Goal: Information Seeking & Learning: Learn about a topic

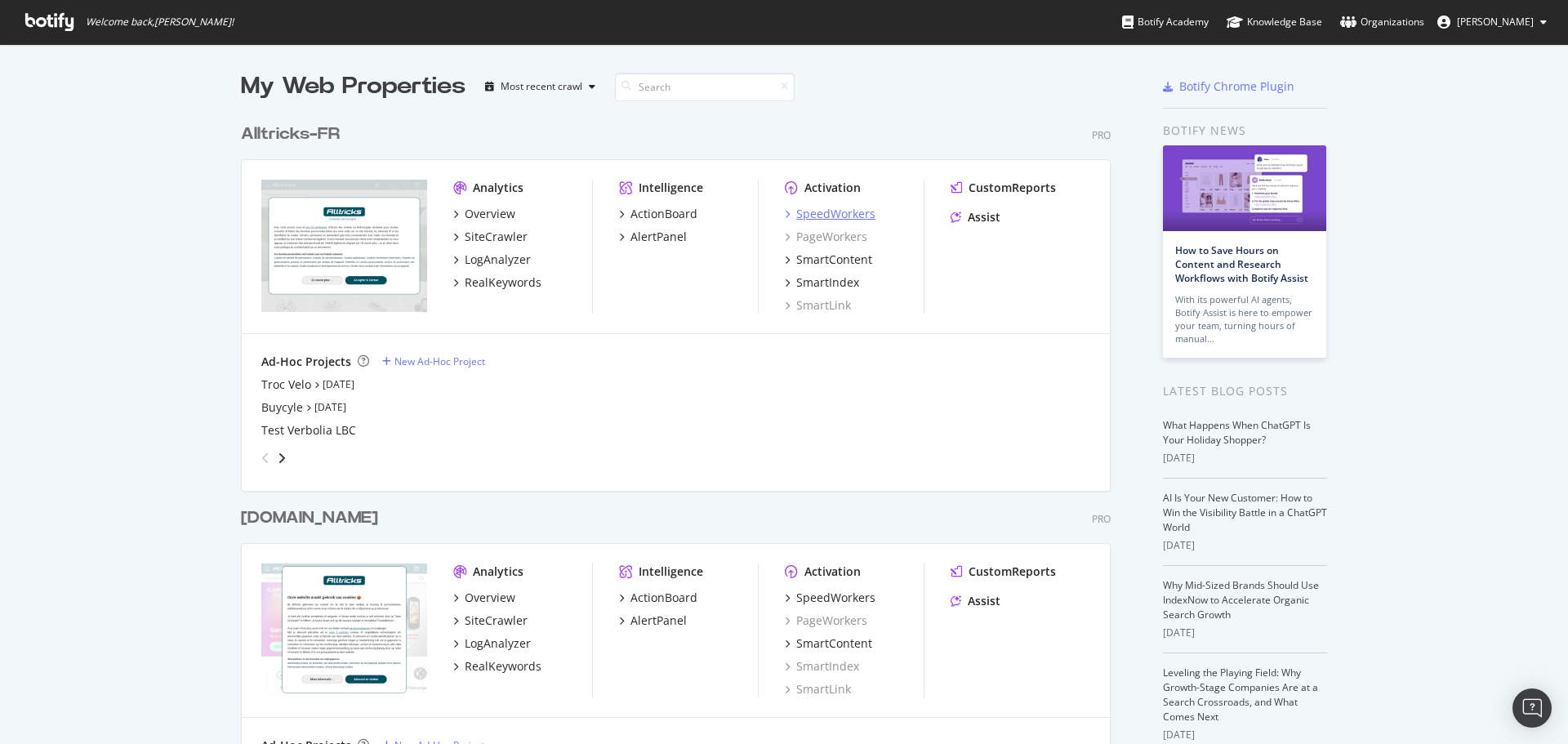
click at [806, 213] on div "SpeedWorkers" at bounding box center [836, 213] width 79 height 16
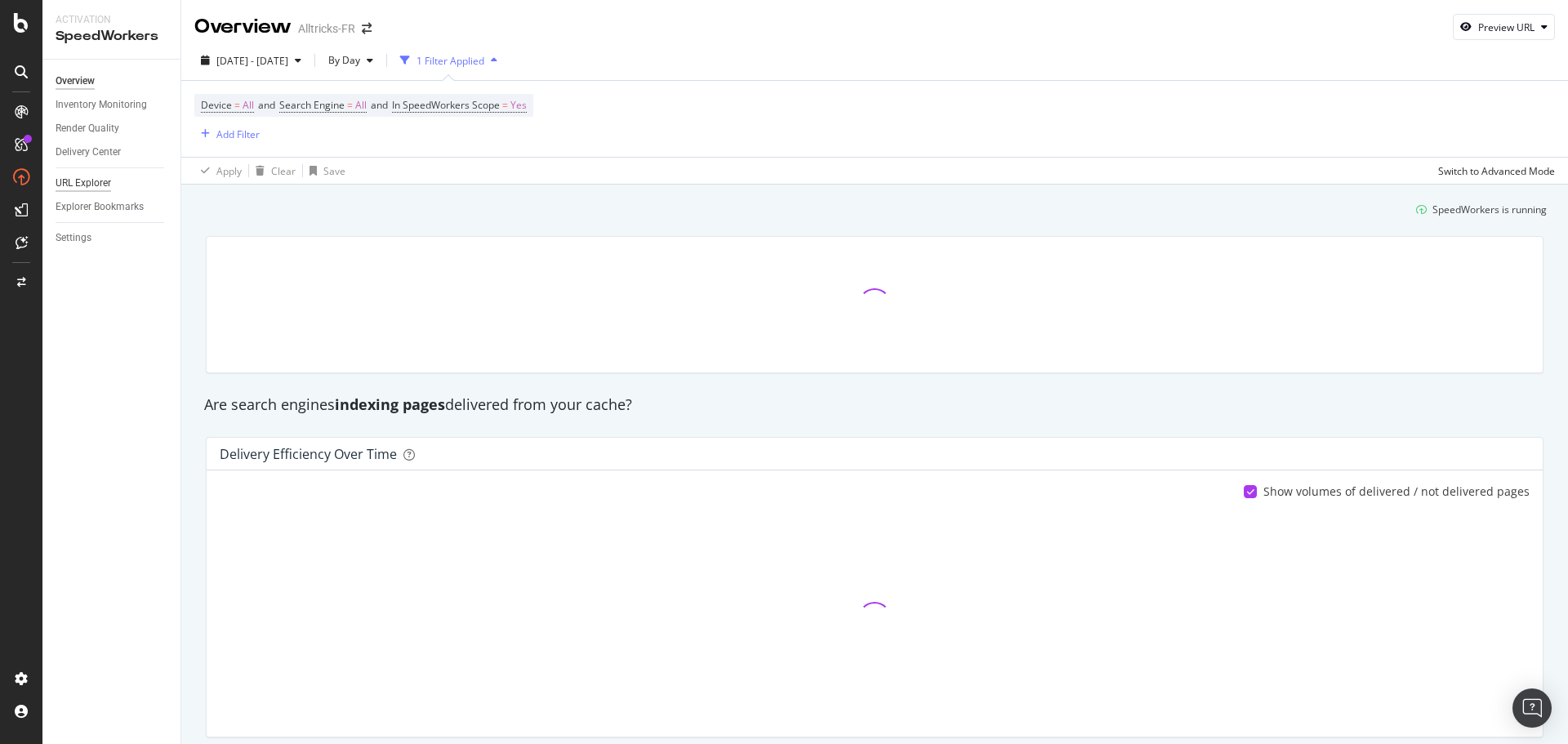
click at [65, 174] on div "URL Explorer" at bounding box center [83, 183] width 56 height 17
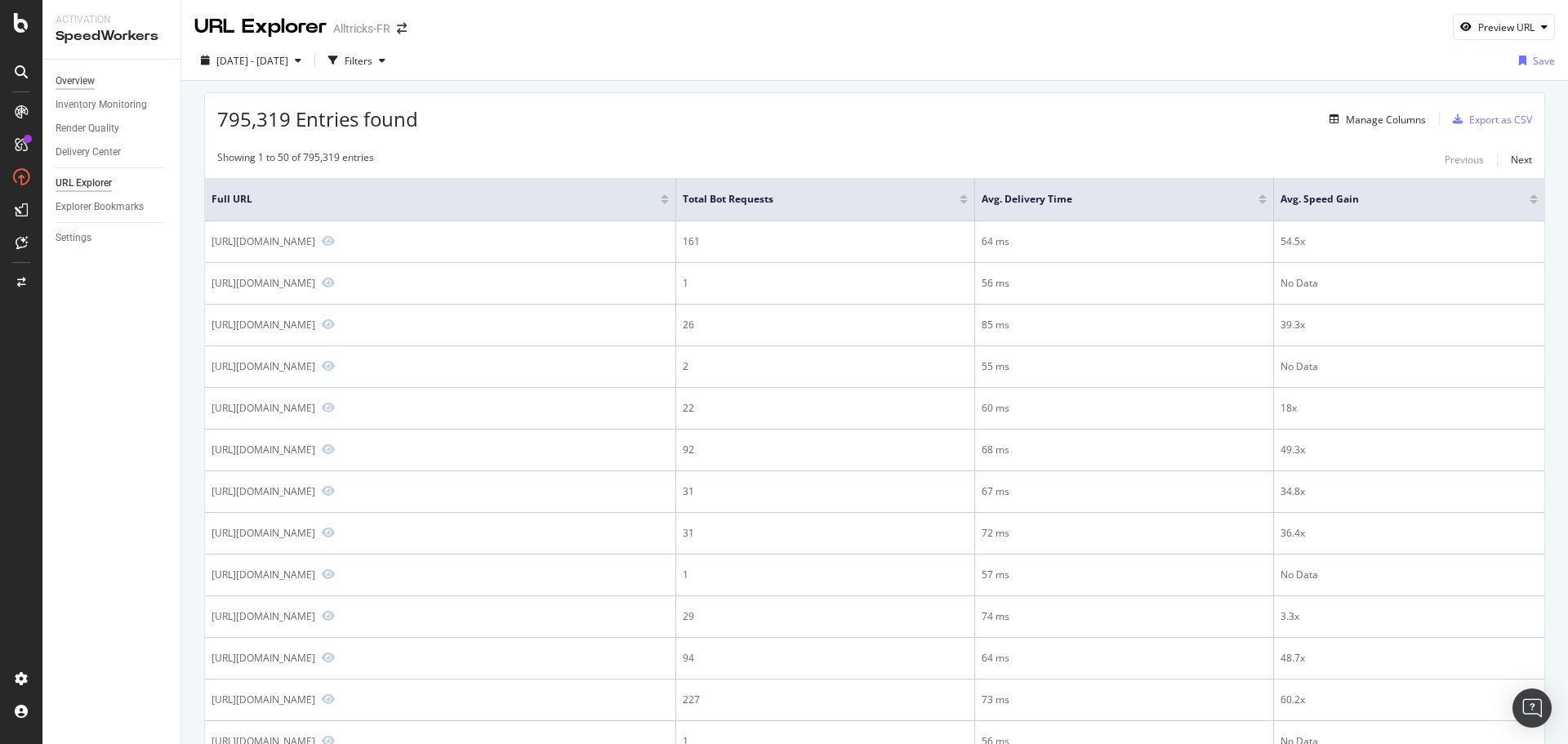
click at [94, 85] on div "Overview" at bounding box center [75, 81] width 40 height 17
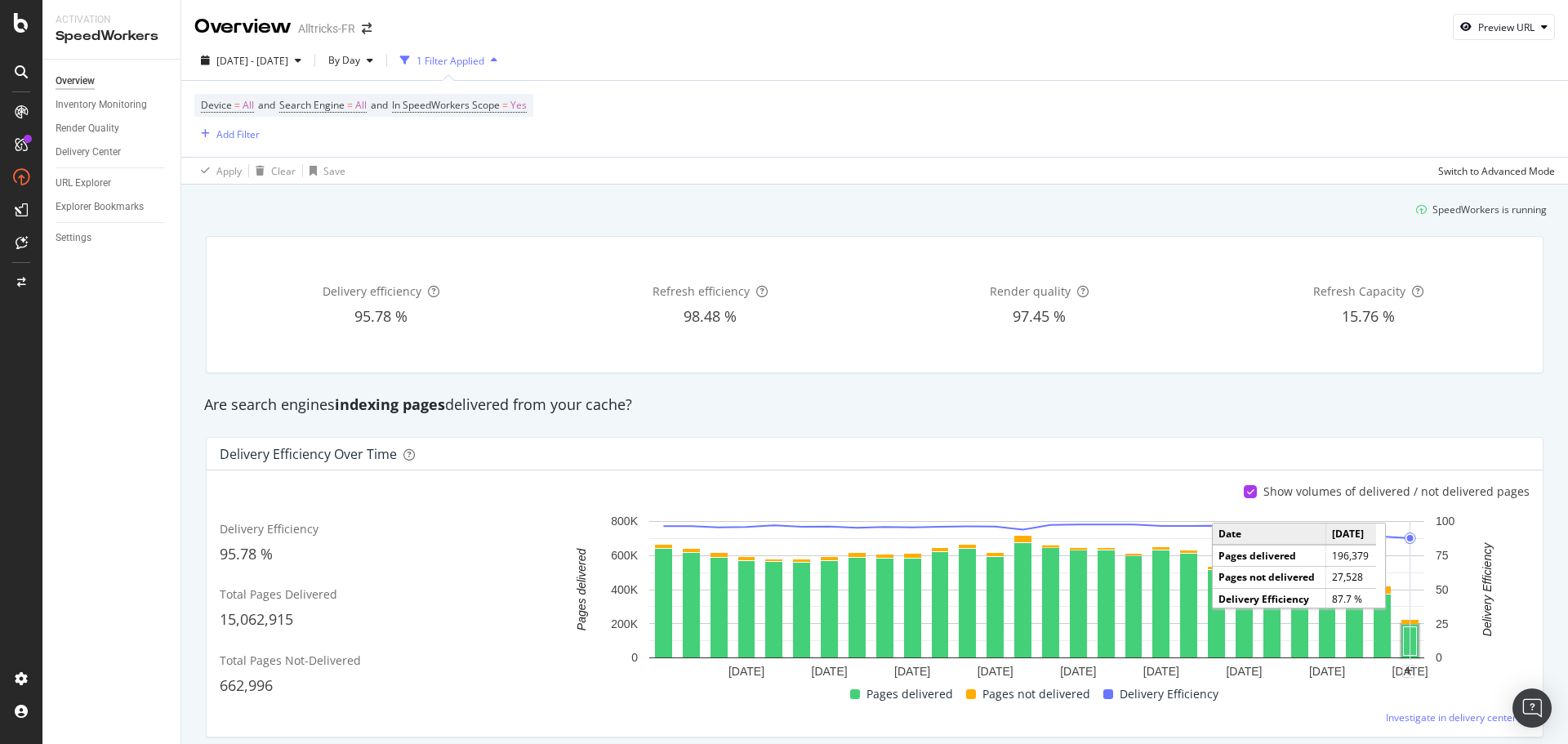
click at [1406, 638] on rect "A chart." at bounding box center [1411, 642] width 13 height 29
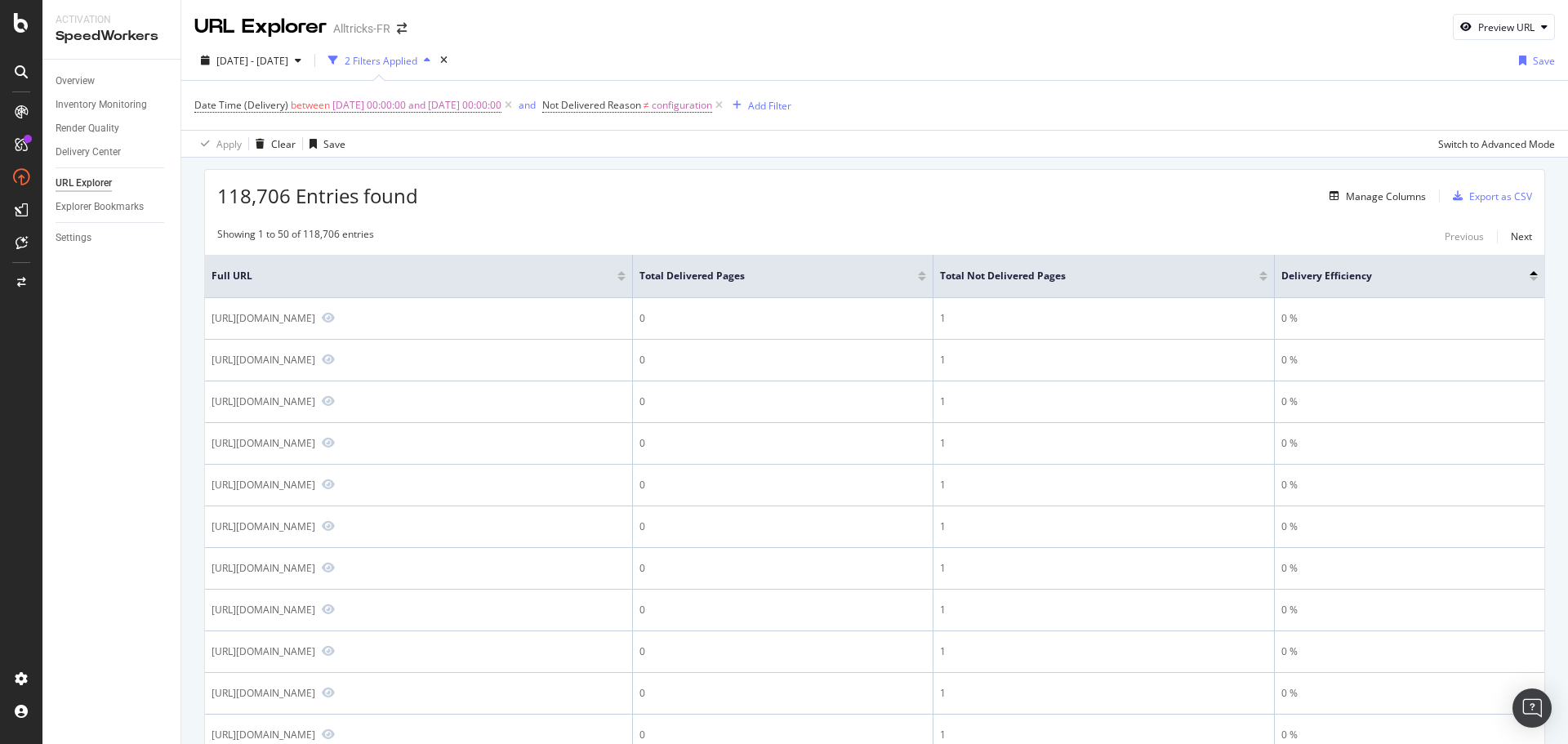
click at [99, 179] on div "URL Explorer" at bounding box center [83, 183] width 56 height 17
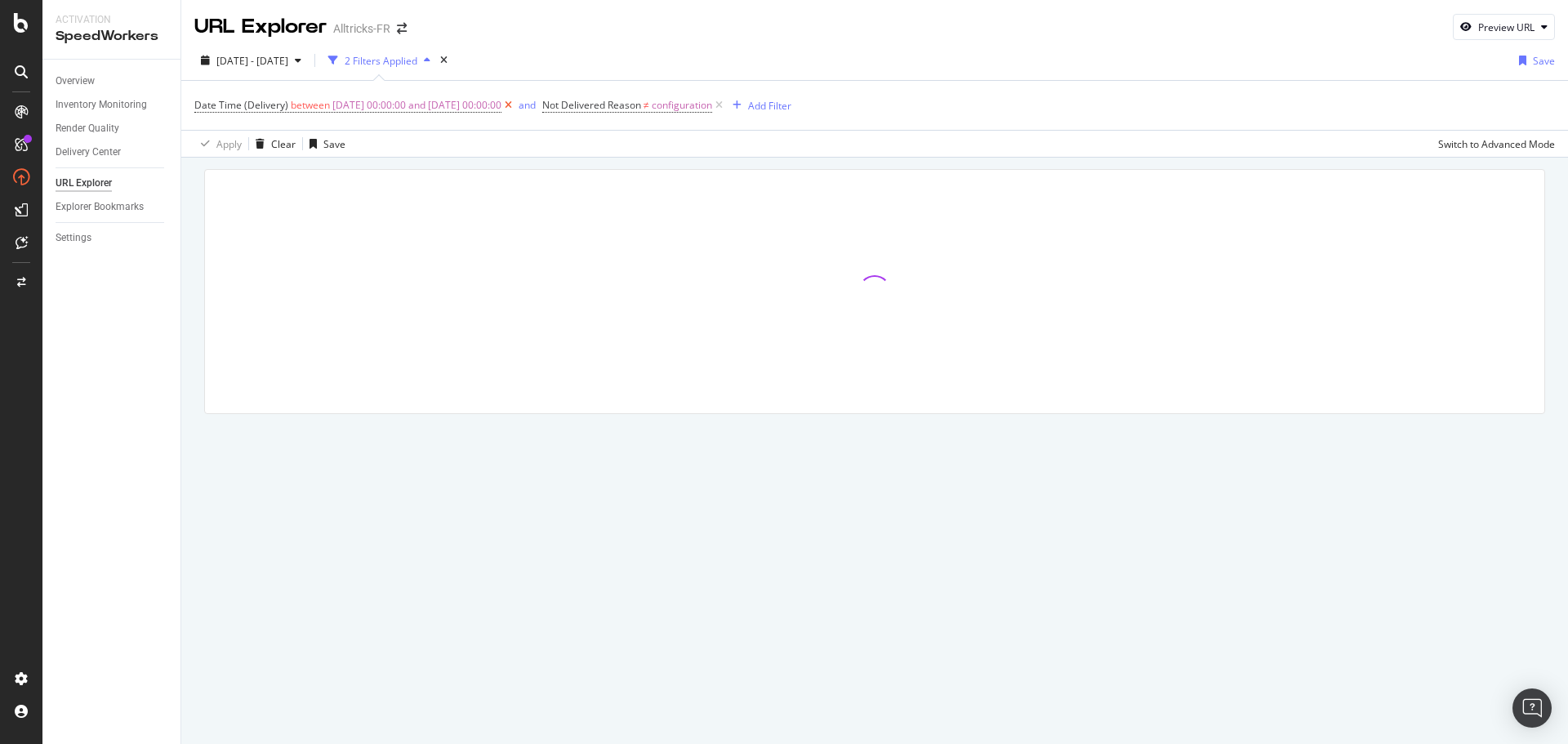
click at [516, 104] on icon at bounding box center [508, 104] width 13 height 16
click at [376, 99] on icon at bounding box center [371, 104] width 13 height 16
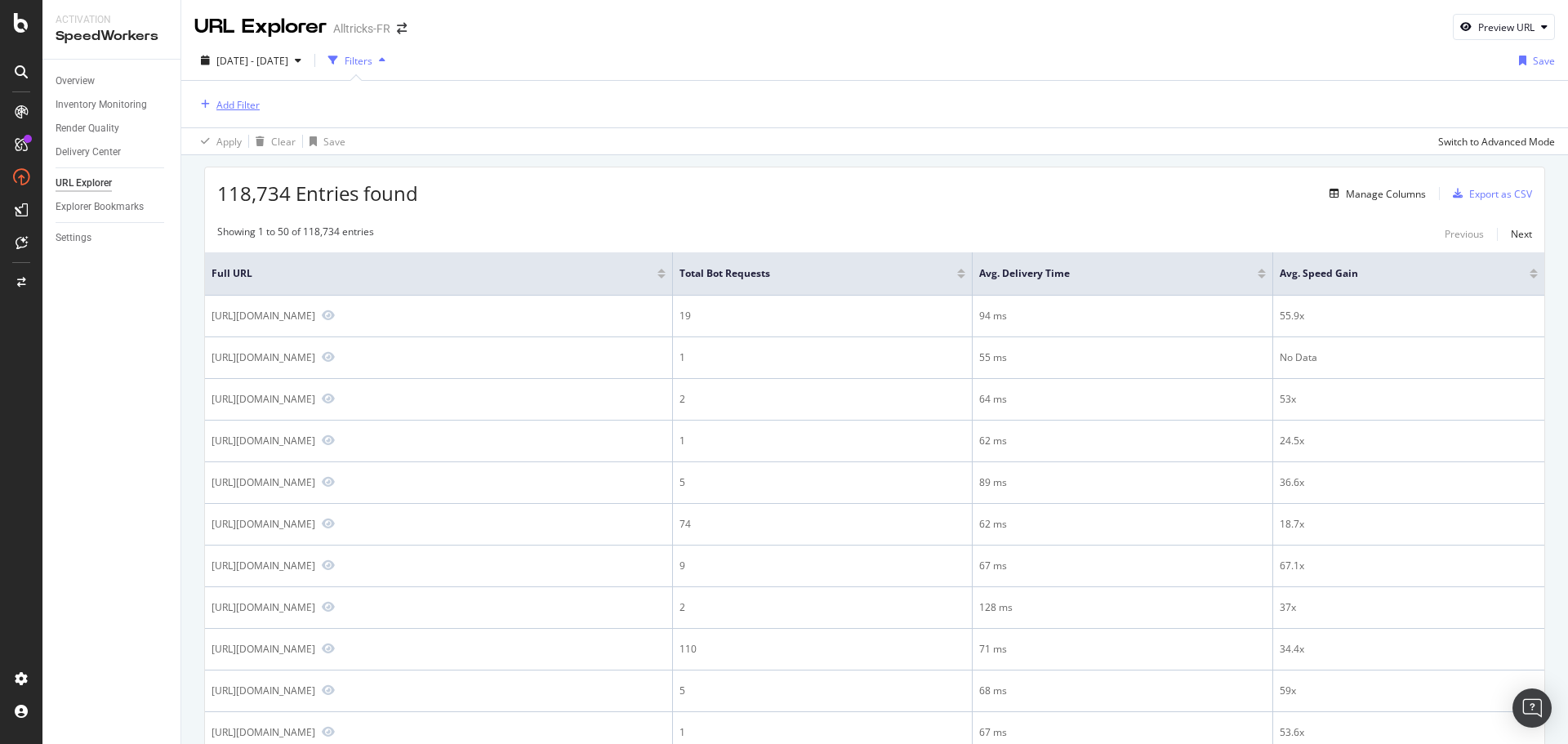
click at [254, 101] on div "Add Filter" at bounding box center [238, 104] width 43 height 13
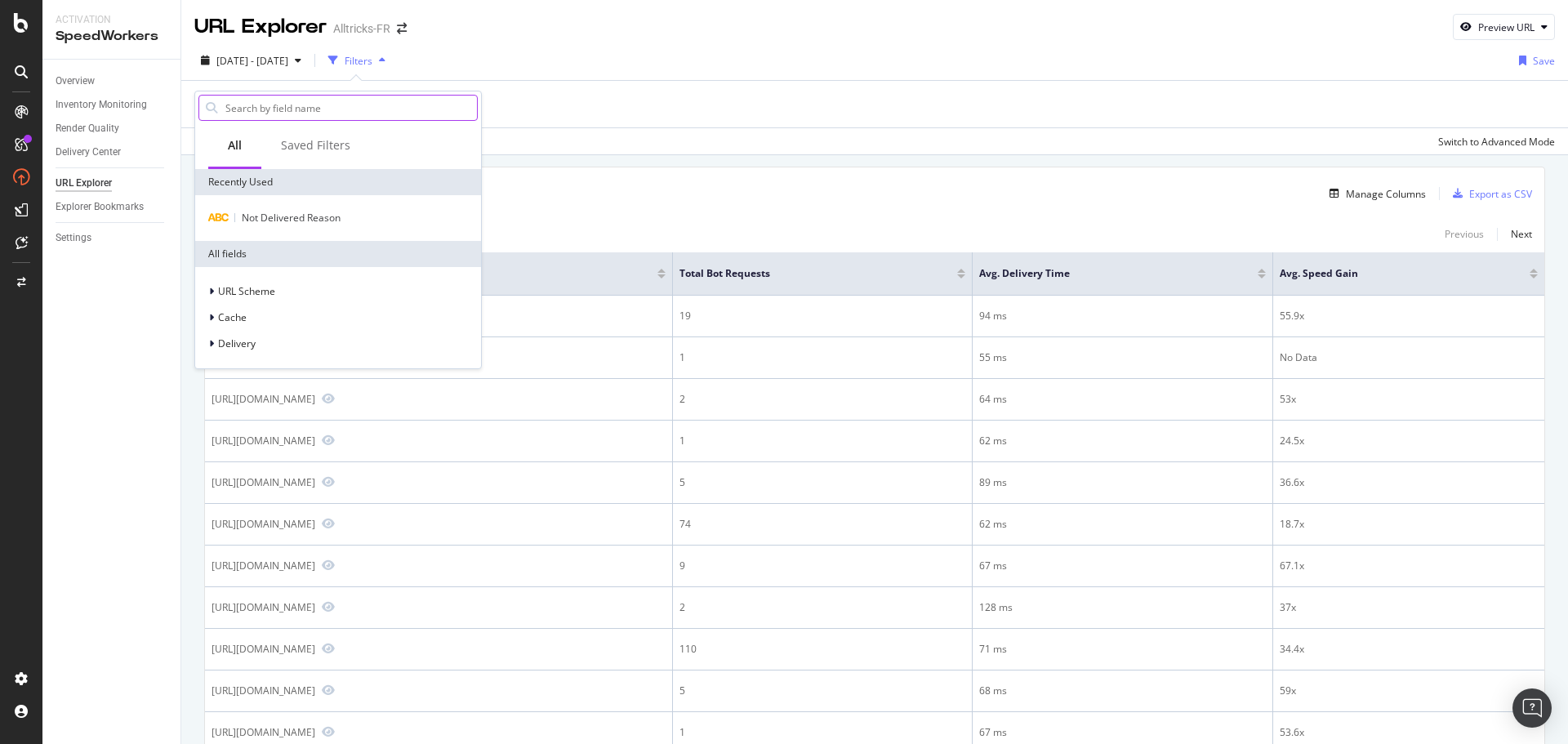
click at [273, 104] on input "text" at bounding box center [351, 107] width 254 height 24
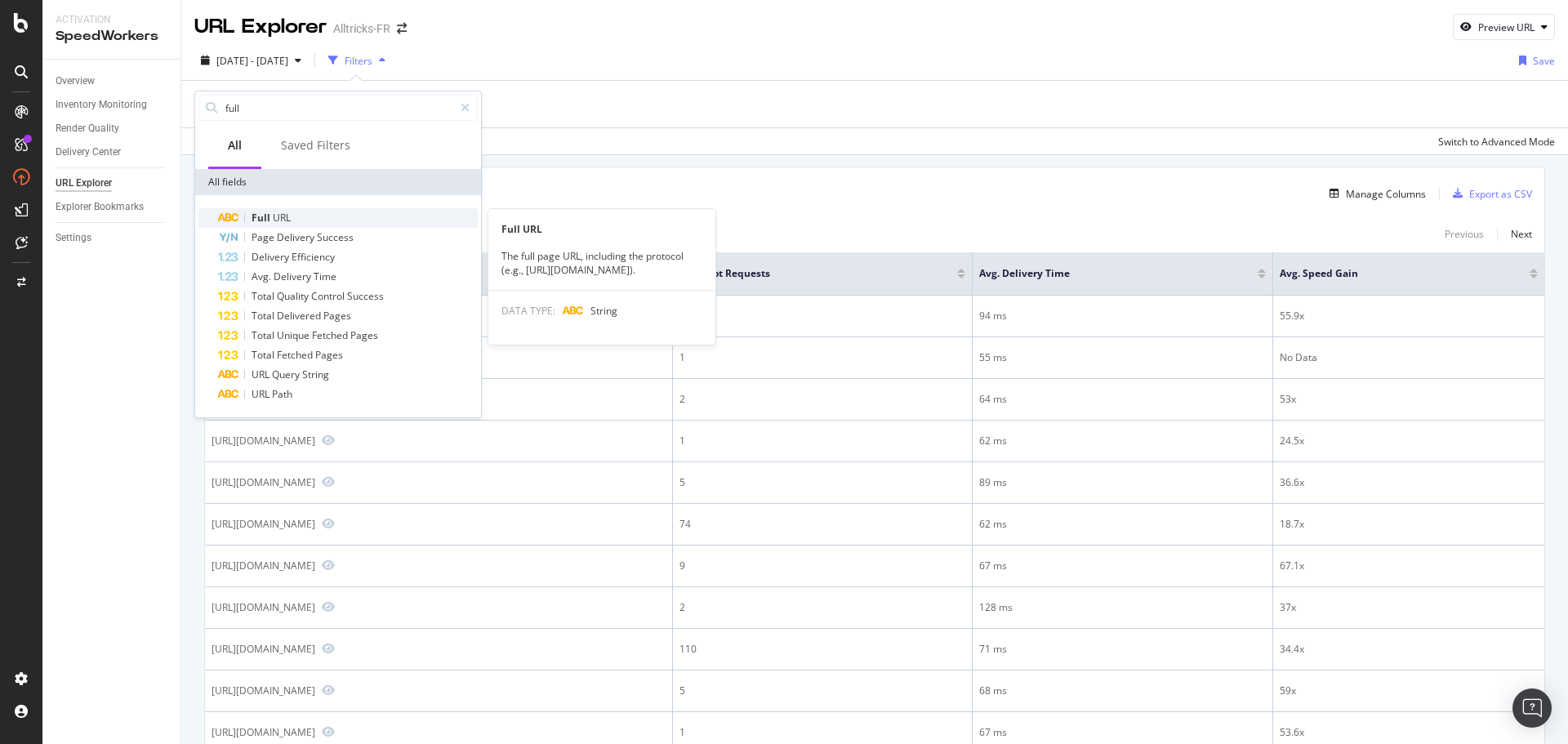
type input "full"
click at [307, 210] on div "Full URL" at bounding box center [348, 217] width 260 height 19
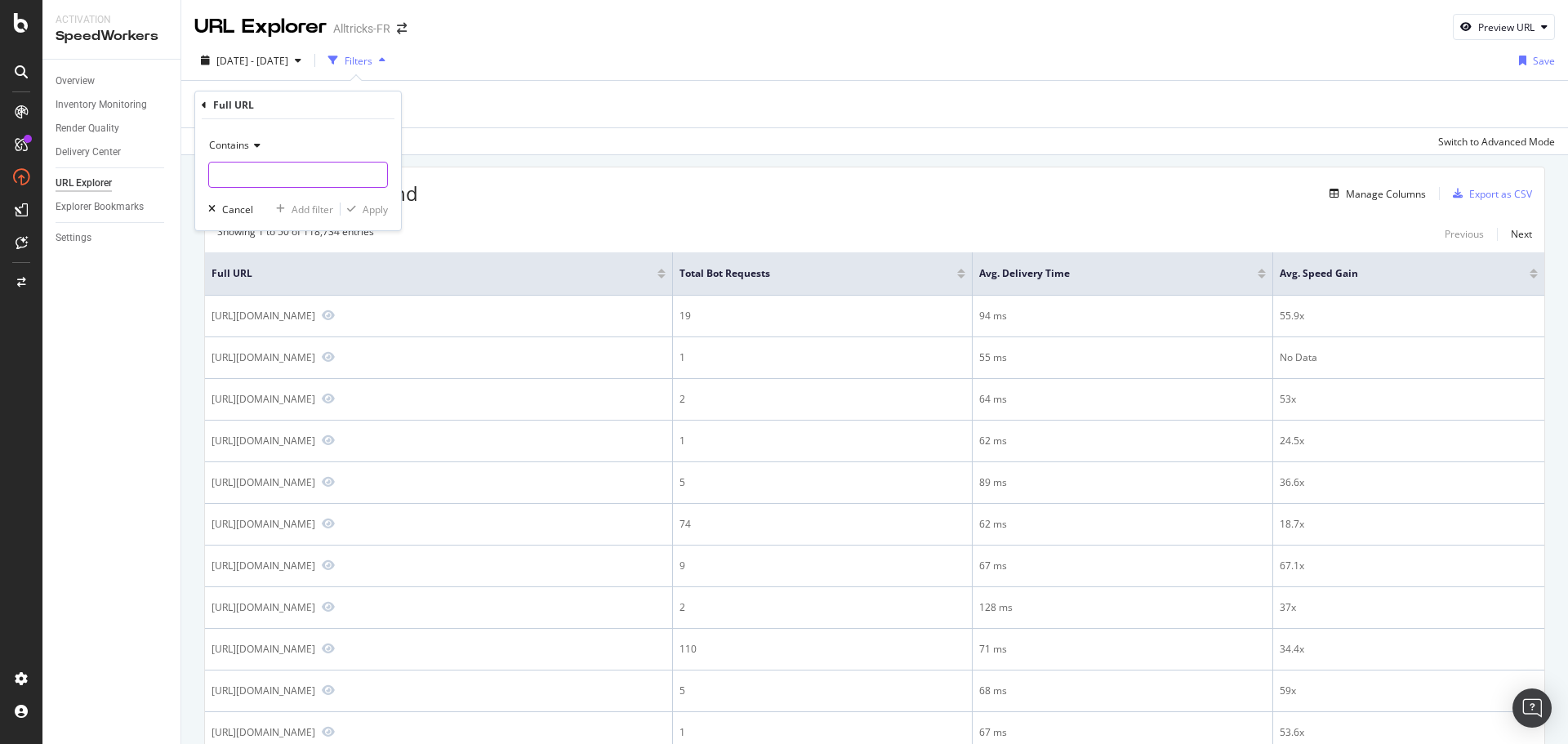
click at [282, 169] on input "text" at bounding box center [297, 174] width 178 height 26
paste input "[URL][DOMAIN_NAME]"
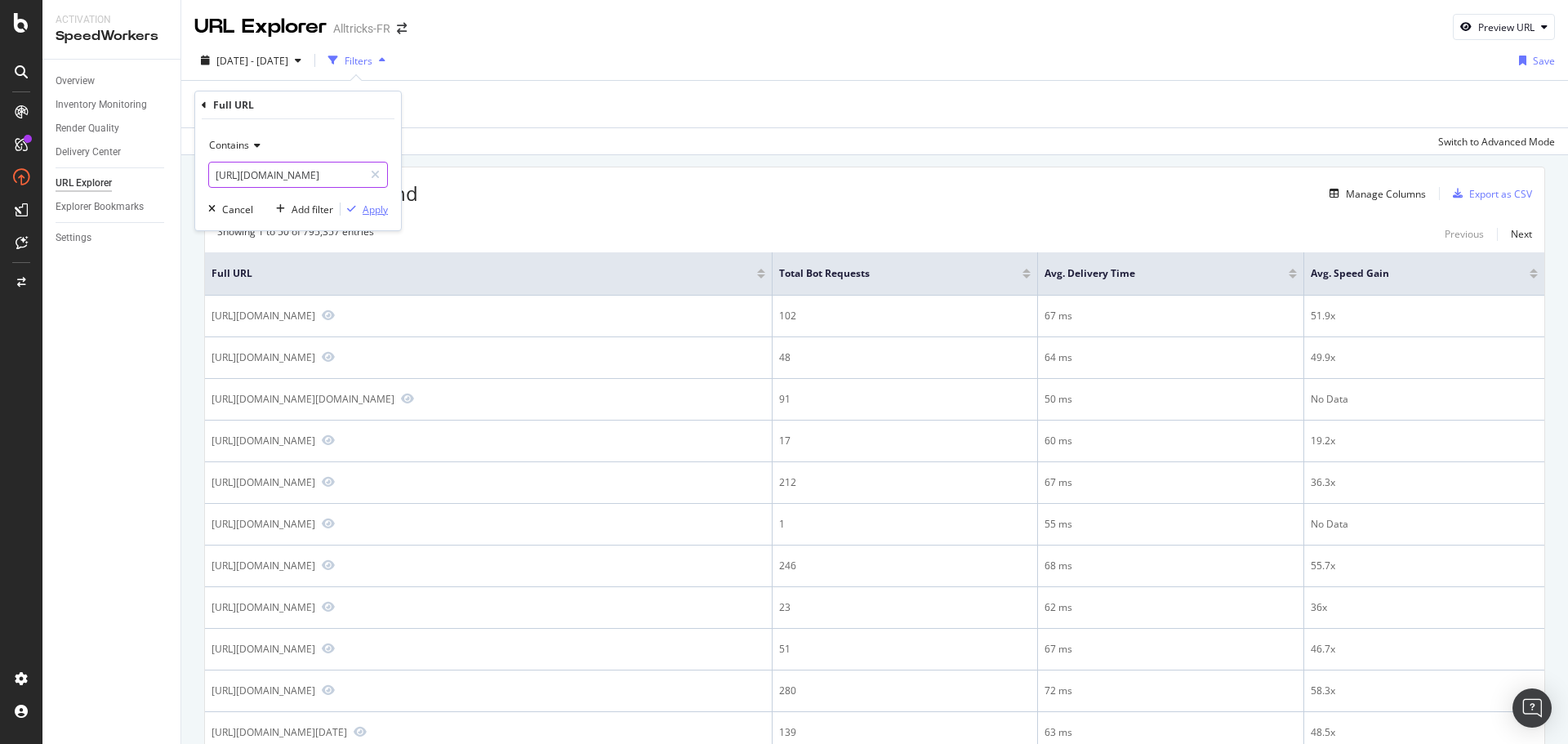
type input "[URL][DOMAIN_NAME]"
click at [377, 205] on div "Apply" at bounding box center [375, 209] width 25 height 13
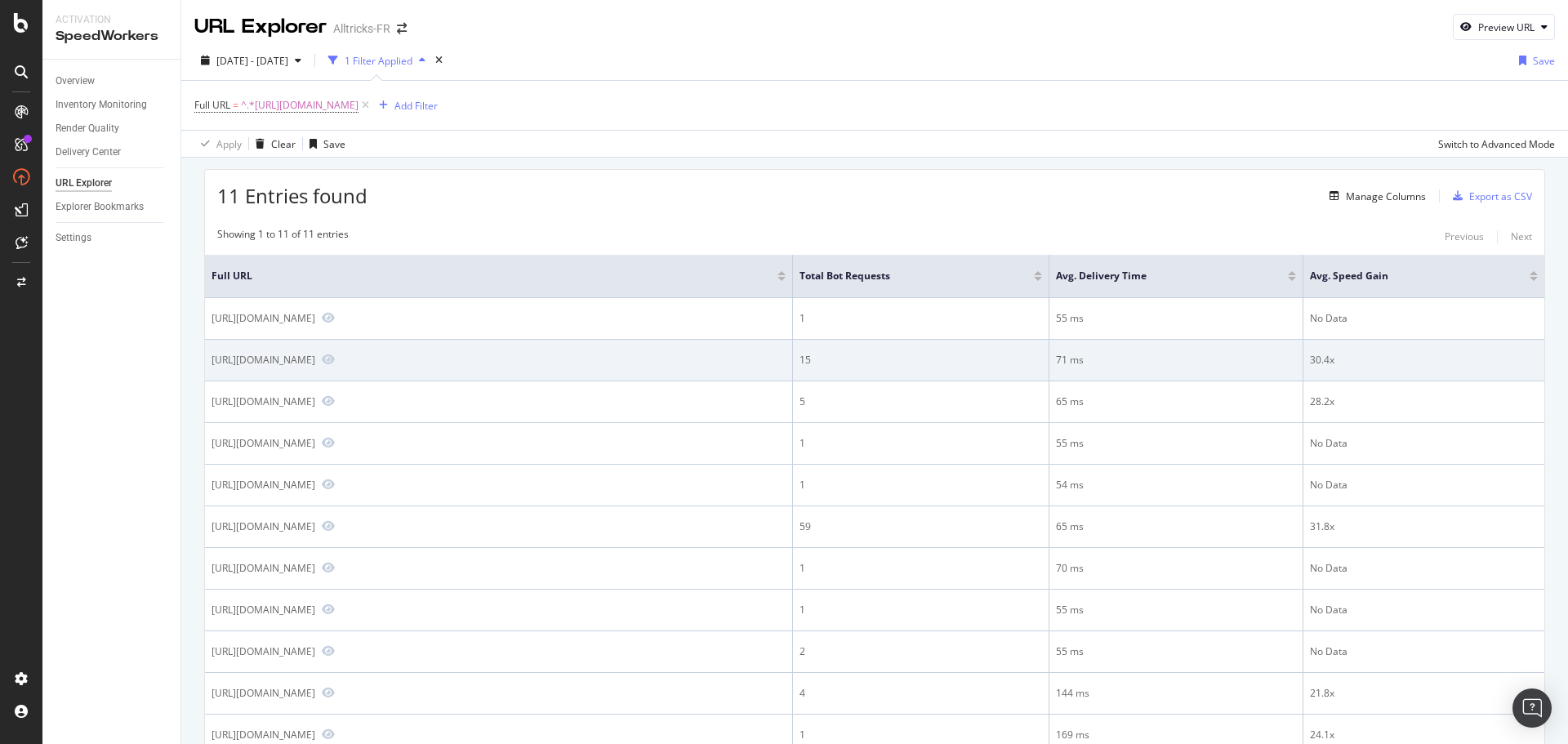
scroll to position [82, 0]
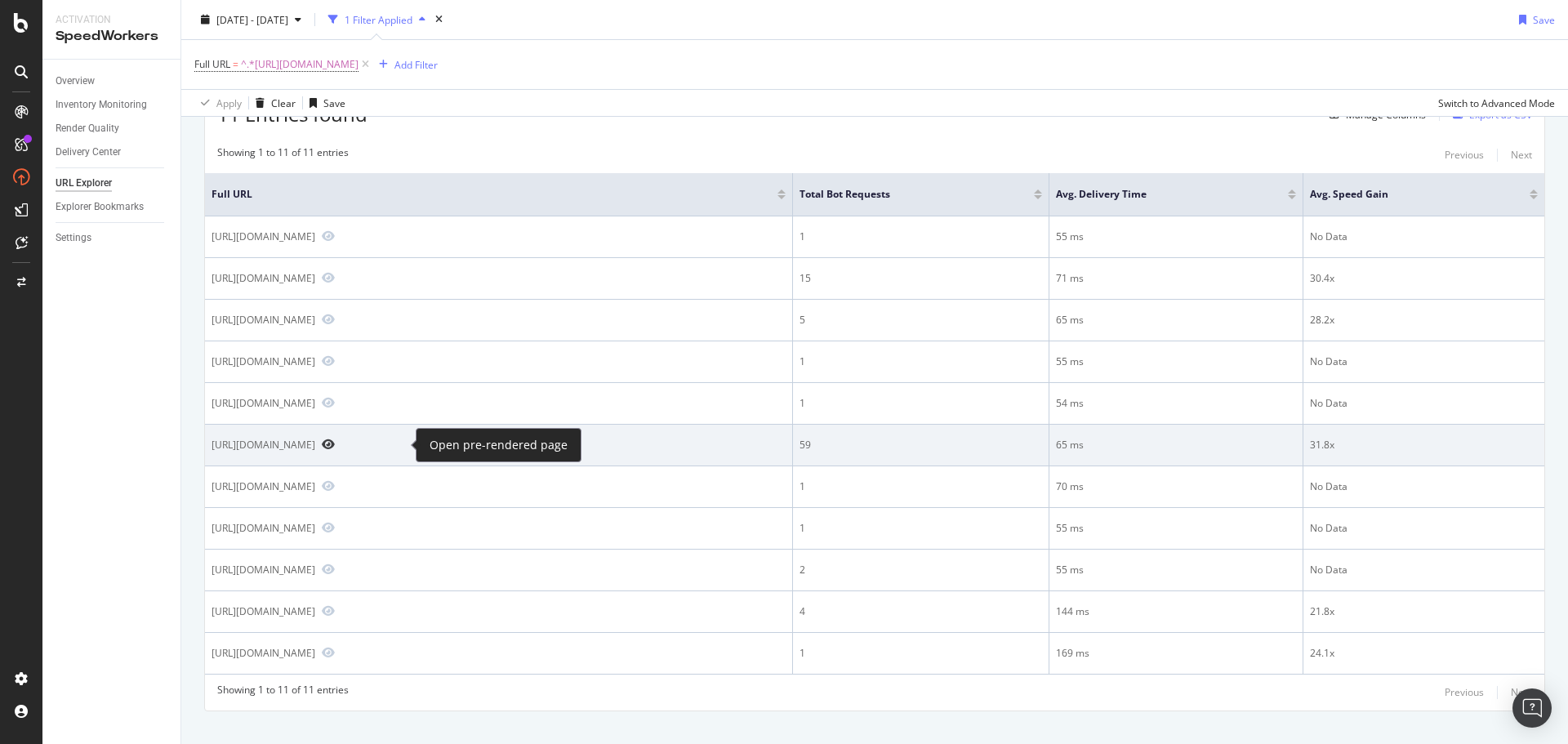
click at [334, 444] on icon "Preview https://www.alltricks.fr/C-41254-cadres" at bounding box center [329, 445] width 13 height 12
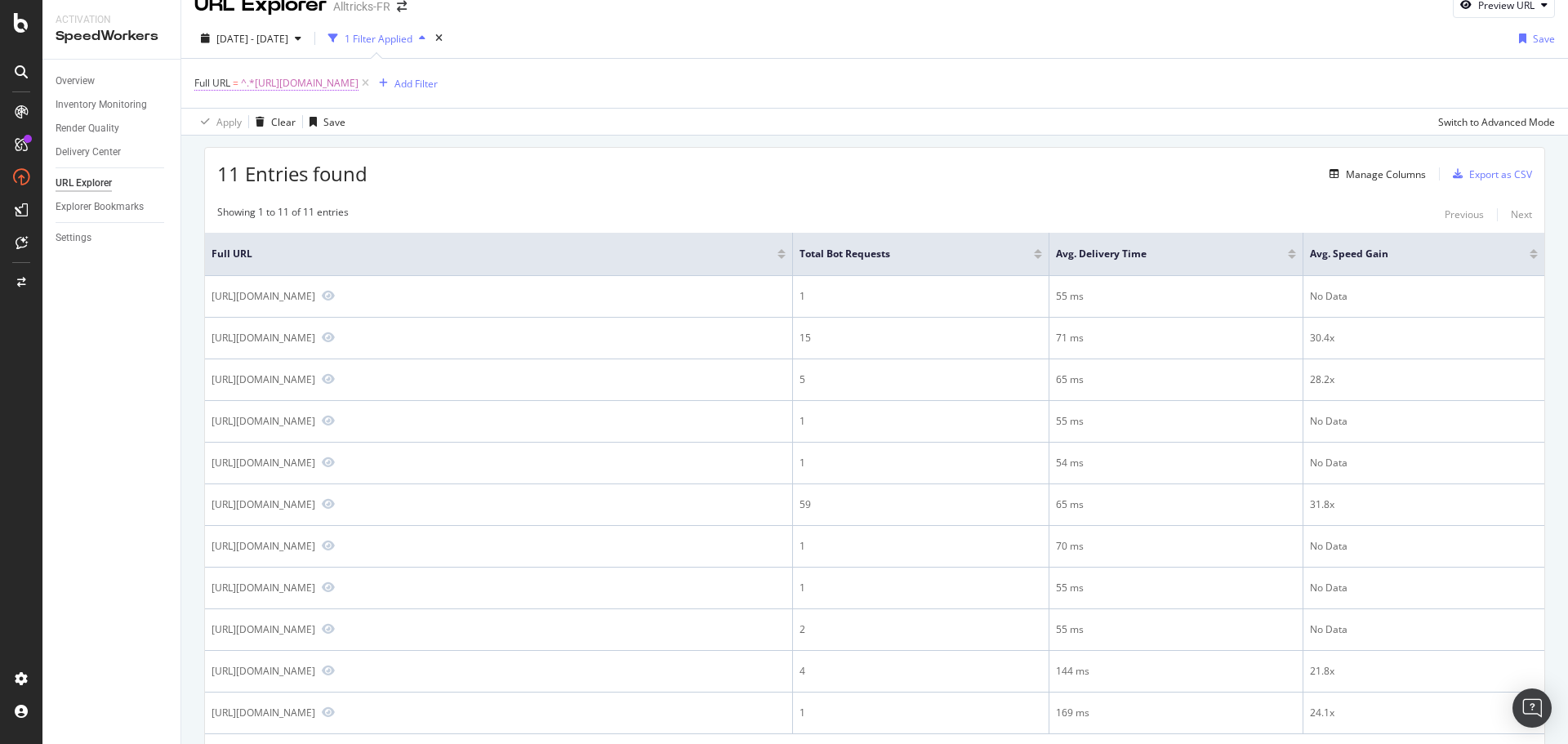
scroll to position [0, 0]
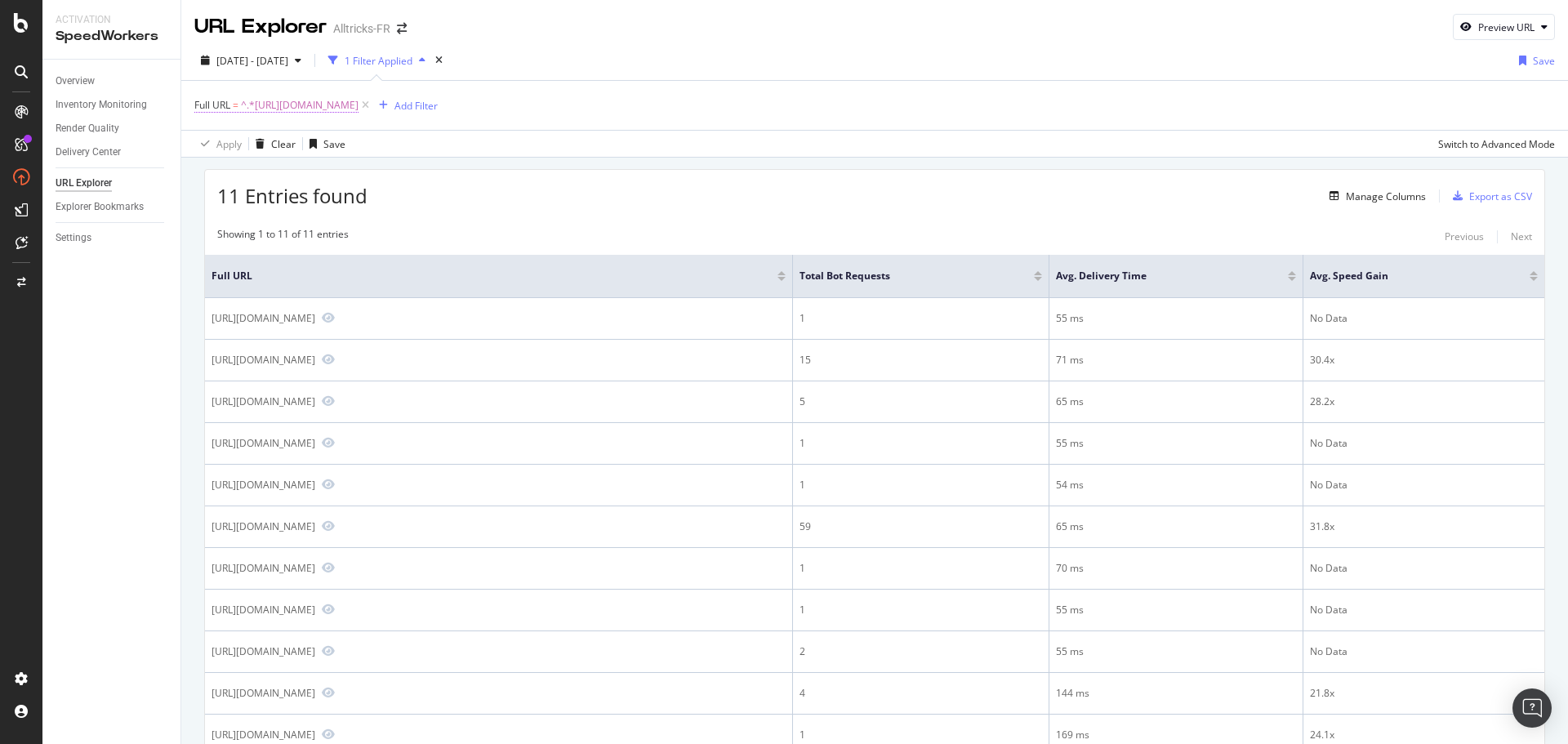
click at [359, 98] on span "^.*[URL][DOMAIN_NAME]" at bounding box center [300, 104] width 118 height 23
click at [329, 177] on input "[URL][DOMAIN_NAME]" at bounding box center [286, 173] width 154 height 26
type input "[URL][DOMAIN_NAME]"
click at [380, 206] on div "Apply" at bounding box center [375, 207] width 25 height 13
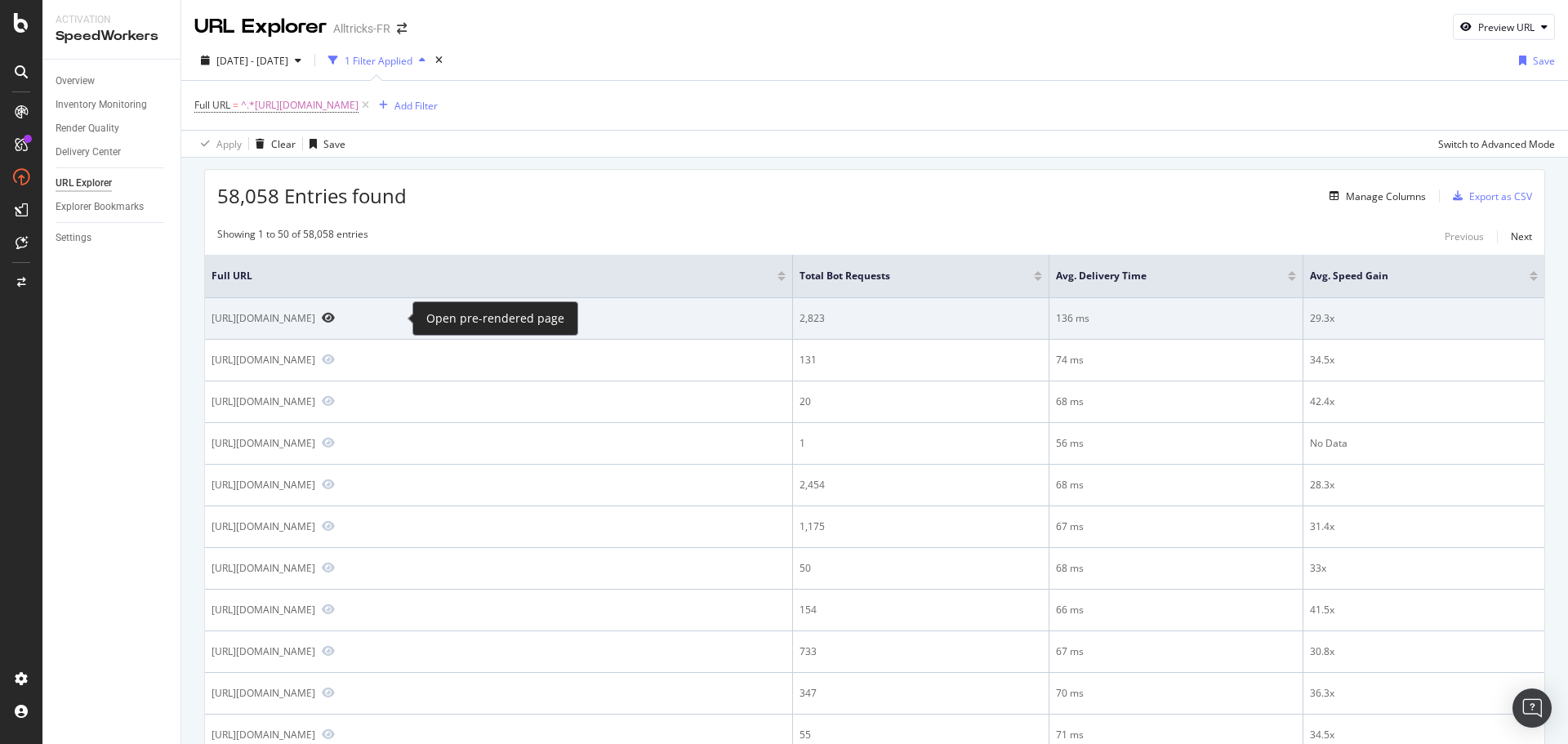
click at [334, 319] on icon "Preview https://www.alltricks.fr/C-136470-asics" at bounding box center [329, 318] width 13 height 12
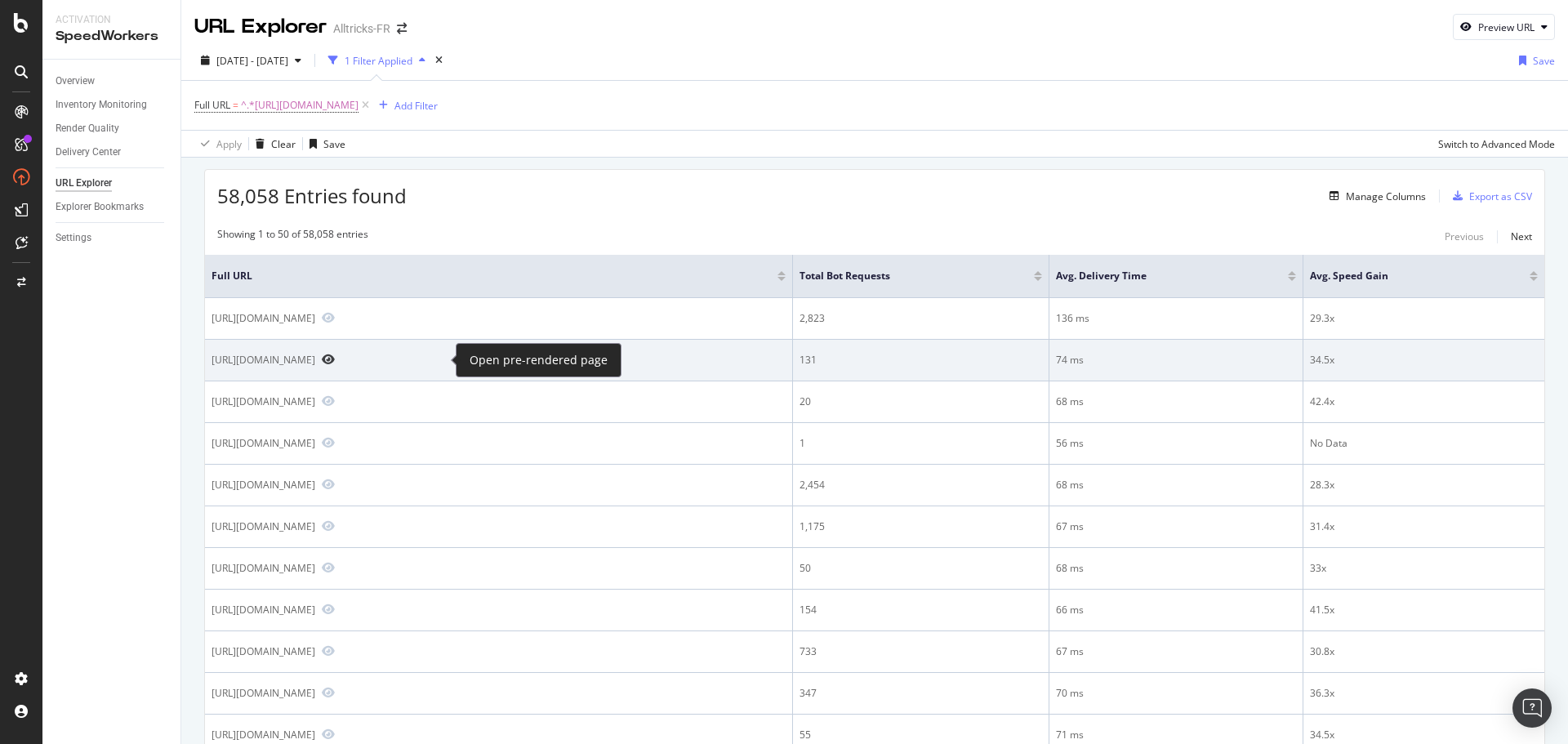
click at [334, 361] on icon "Preview https://www.alltricks.fr/C-2054939-velos-de-ville" at bounding box center [329, 360] width 13 height 12
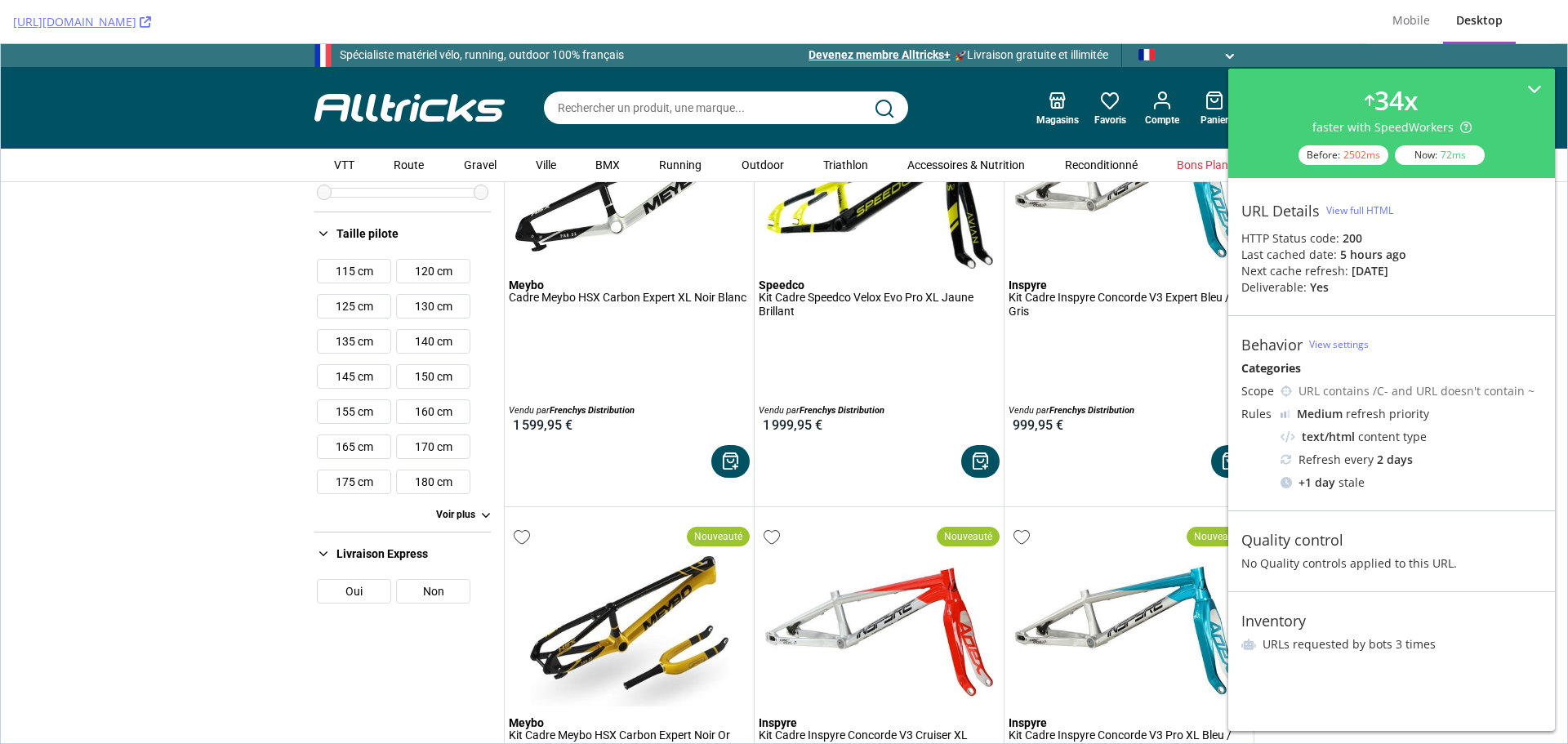
scroll to position [898, 0]
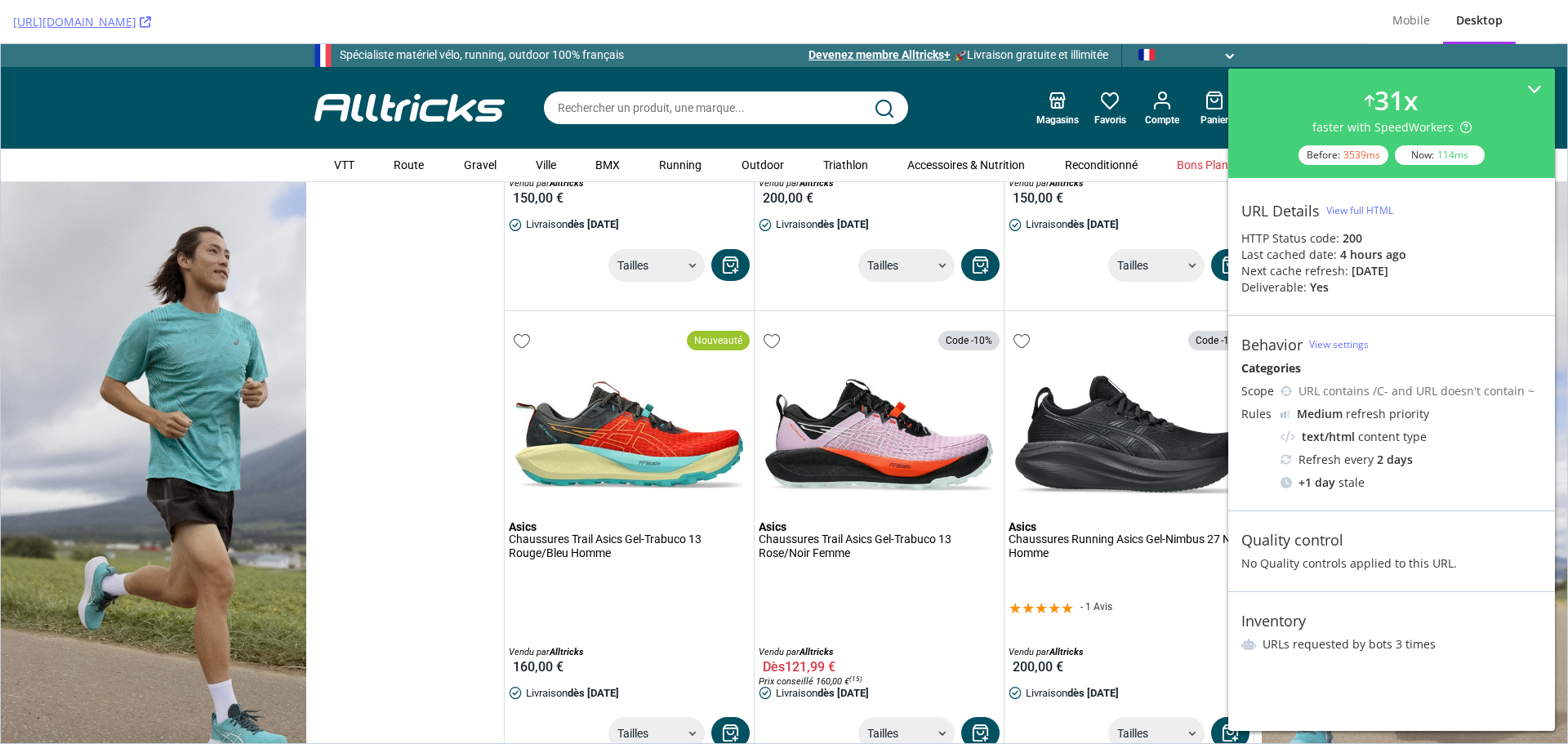
scroll to position [3758, 0]
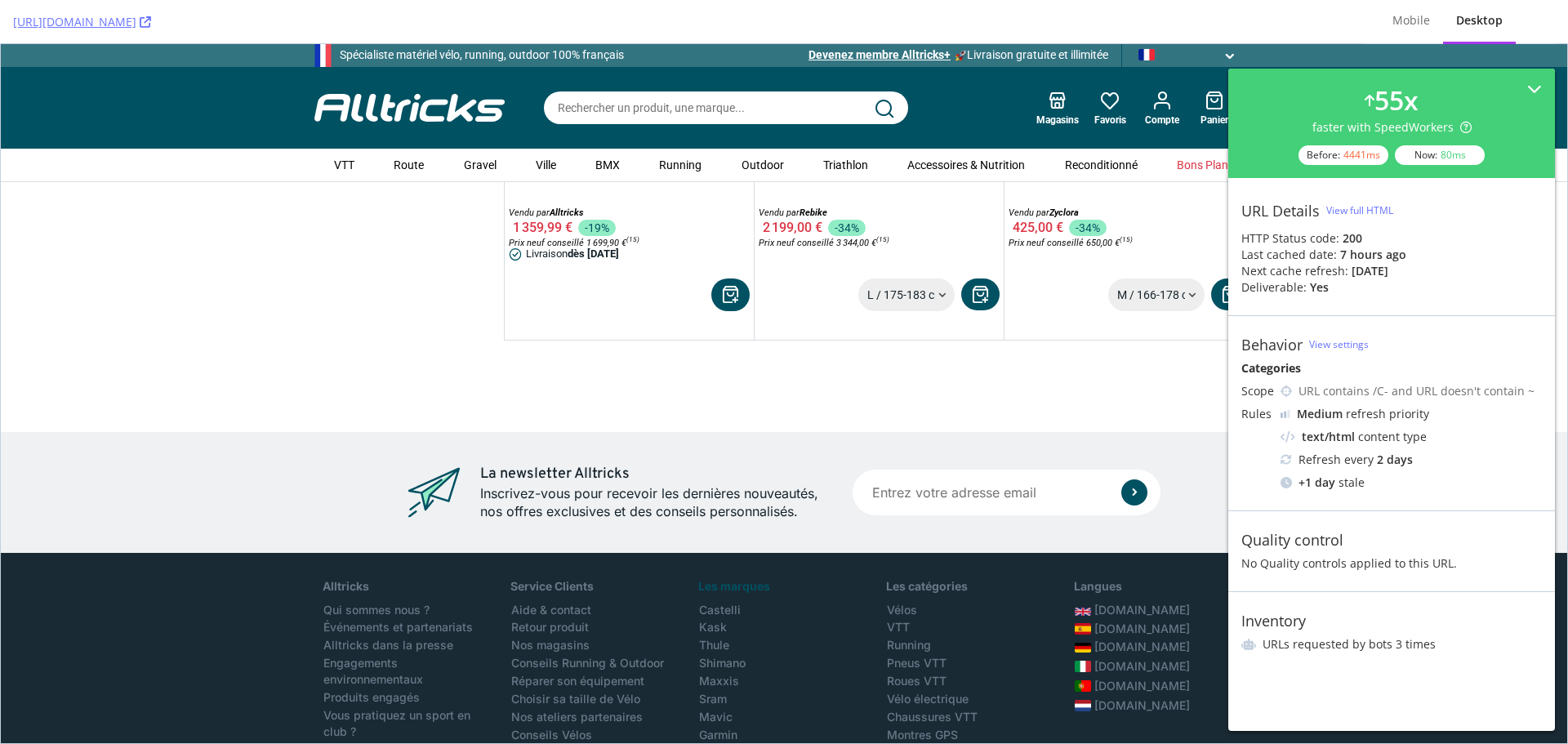
scroll to position [4166, 0]
